Goal: Task Accomplishment & Management: Use online tool/utility

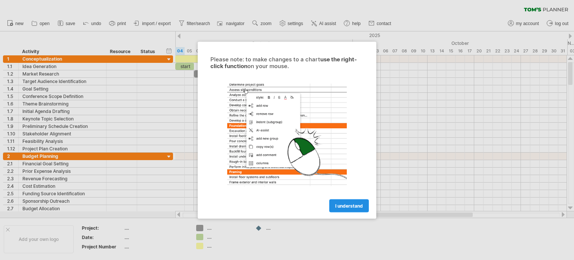
click at [350, 208] on span "I understand" at bounding box center [349, 206] width 28 height 6
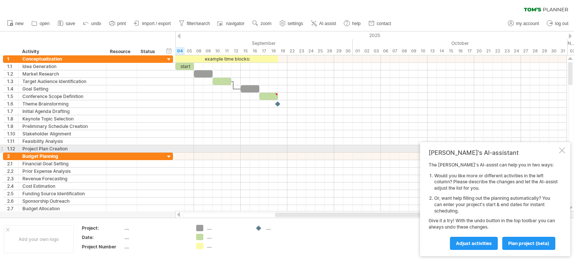
click at [561, 151] on div at bounding box center [562, 150] width 6 height 6
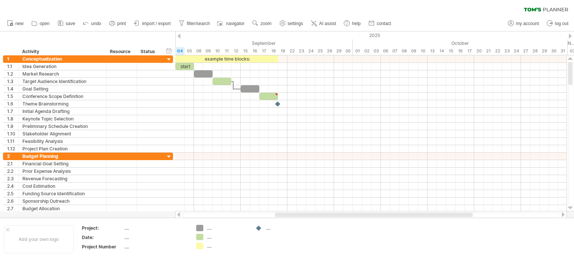
click at [549, 7] on div "clear filter reapply filter" at bounding box center [287, 8] width 574 height 16
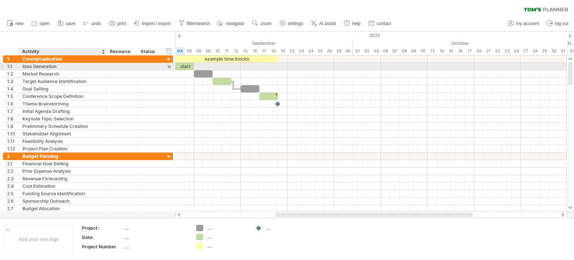
click at [64, 69] on div "Idea Generation" at bounding box center [62, 66] width 80 height 7
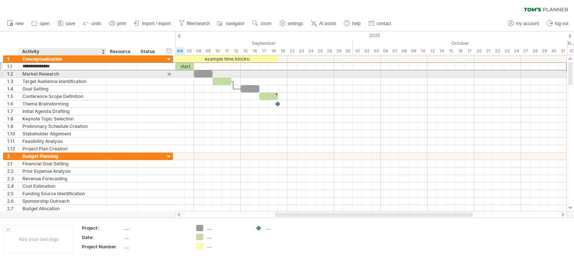
click at [60, 75] on div "Market Research" at bounding box center [62, 73] width 80 height 7
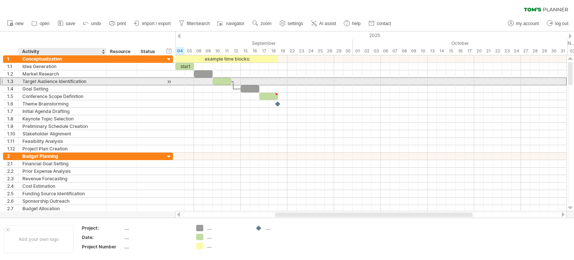
click at [69, 82] on div "Target Audience Identification" at bounding box center [62, 81] width 80 height 7
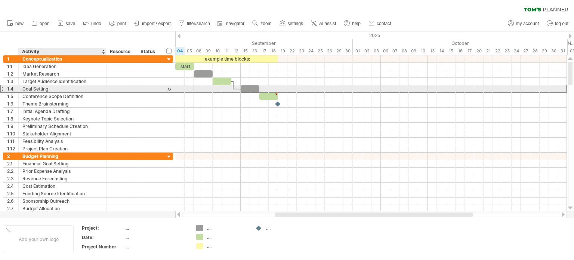
click at [61, 89] on div "Goal Setting" at bounding box center [62, 88] width 80 height 7
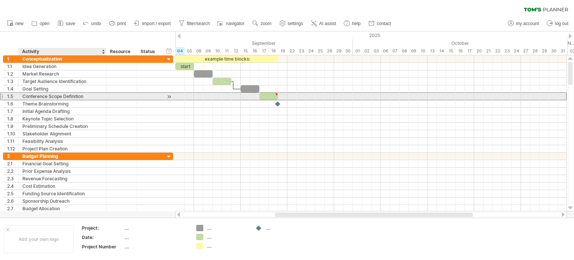
click at [64, 99] on div "Conference Scope Definition" at bounding box center [62, 96] width 80 height 7
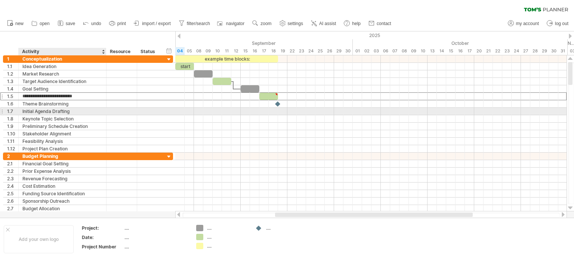
click at [72, 108] on div "Initial Agenda Drafting" at bounding box center [62, 111] width 80 height 7
